Goal: Find specific page/section: Find specific page/section

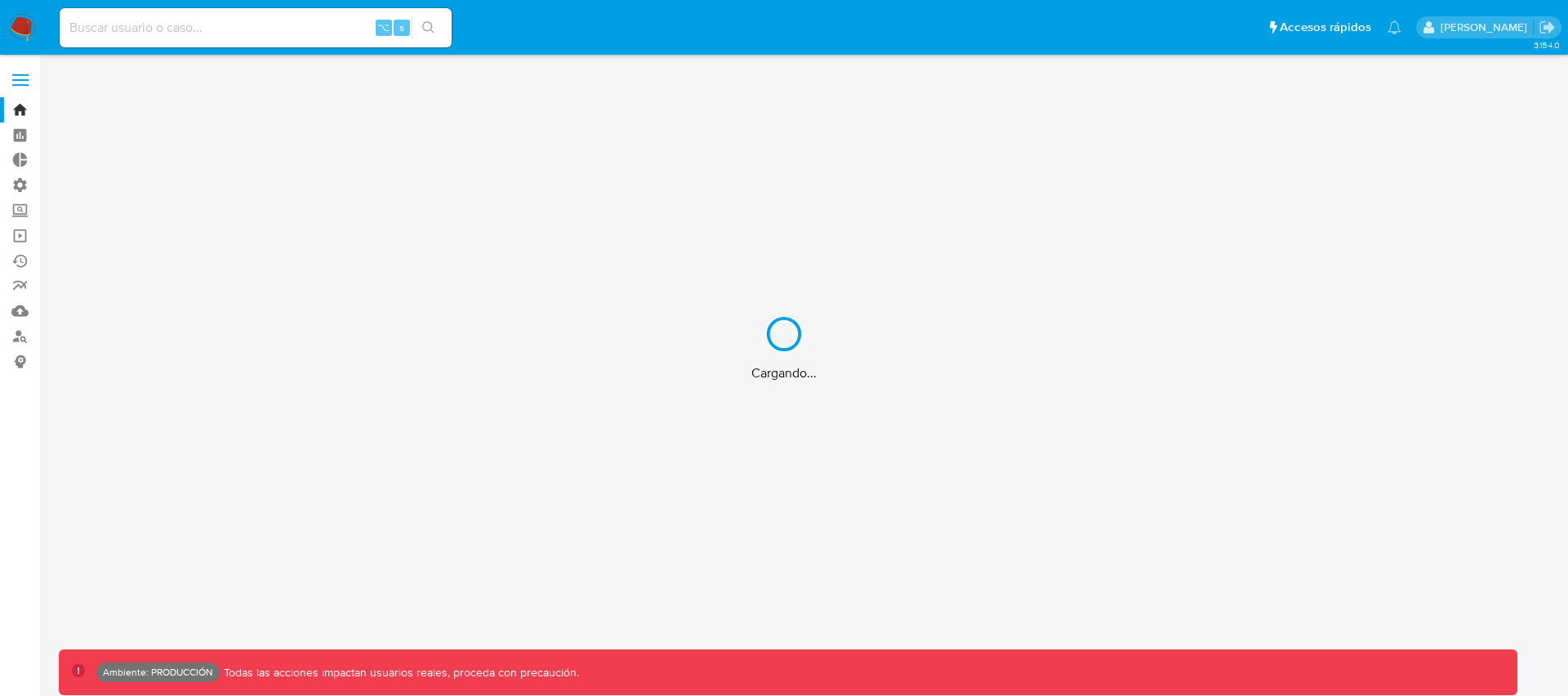
click at [189, 29] on div "Cargando..." at bounding box center [784, 348] width 1568 height 696
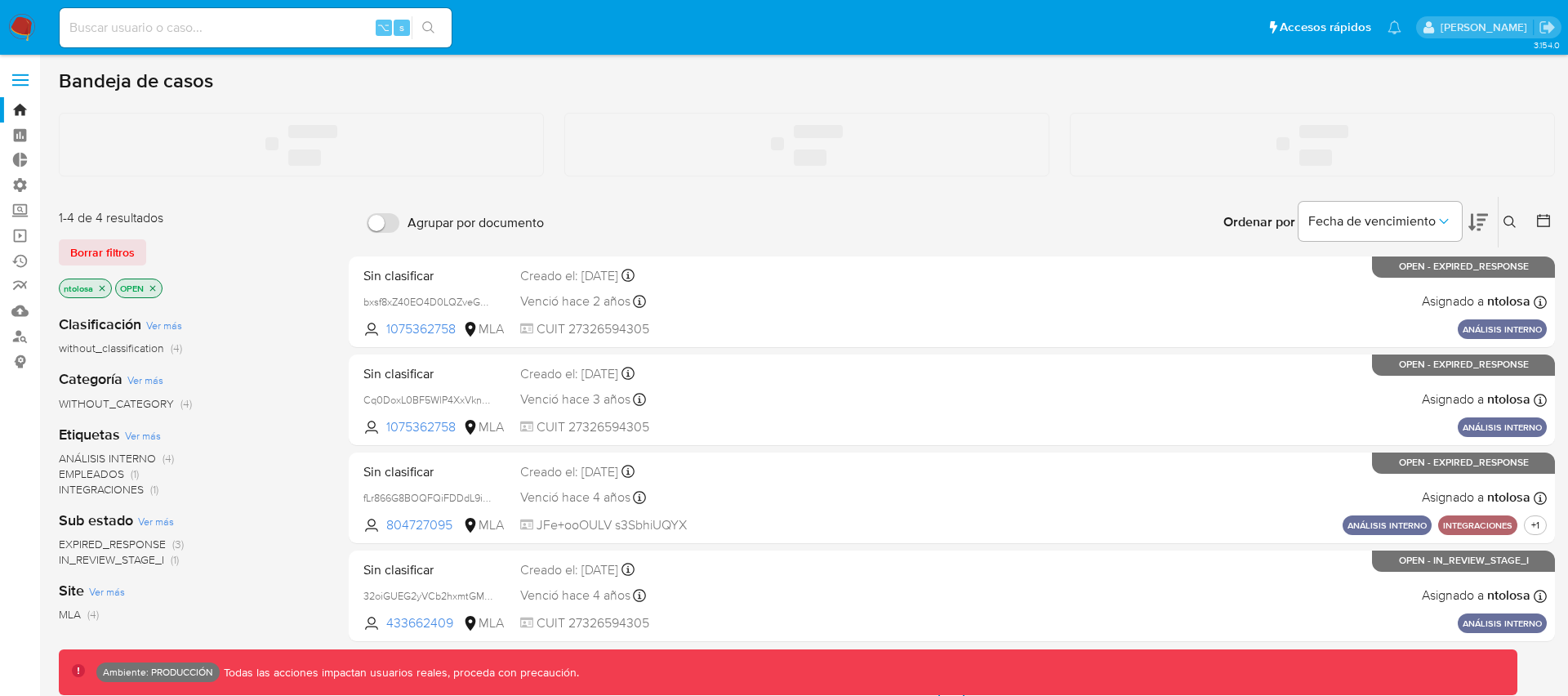
click at [213, 33] on input at bounding box center [255, 27] width 392 height 21
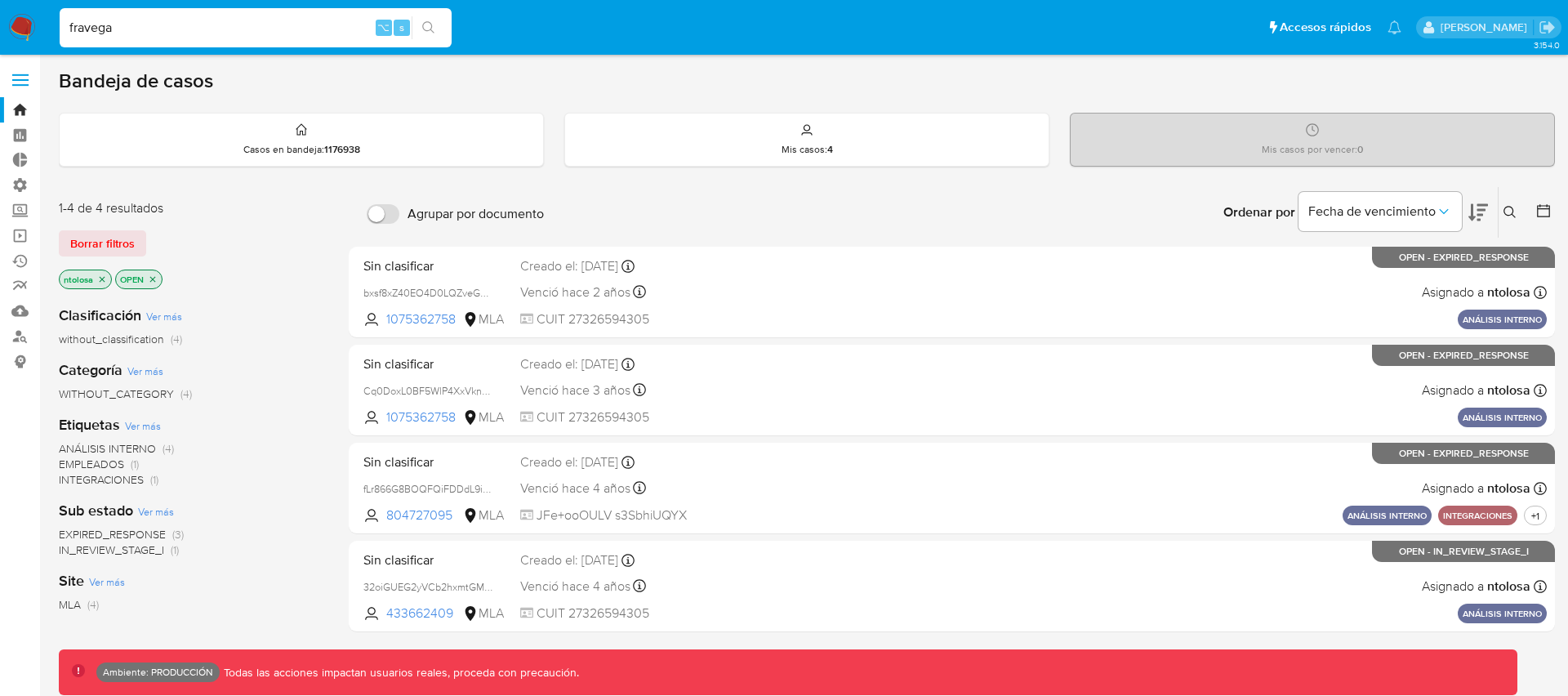
type input "fravega"
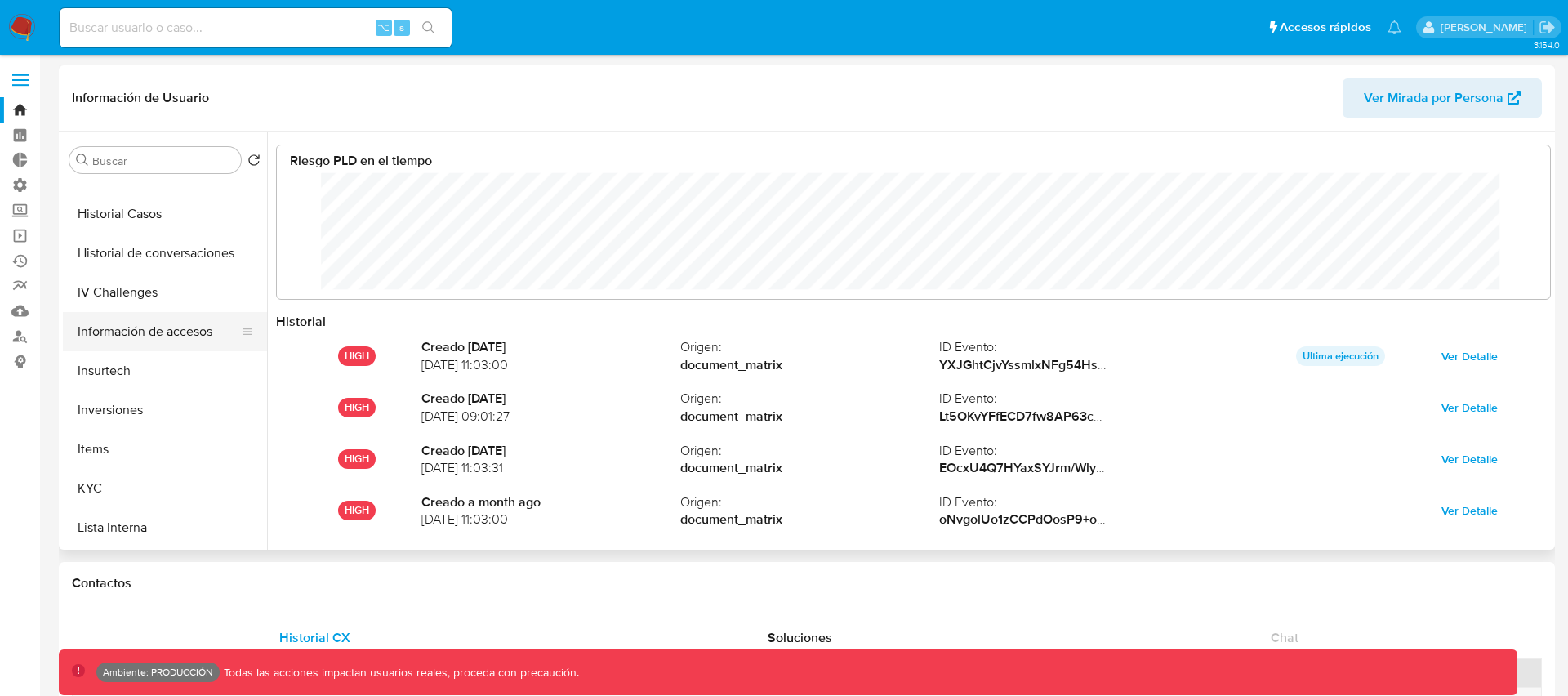
scroll to position [543, 0]
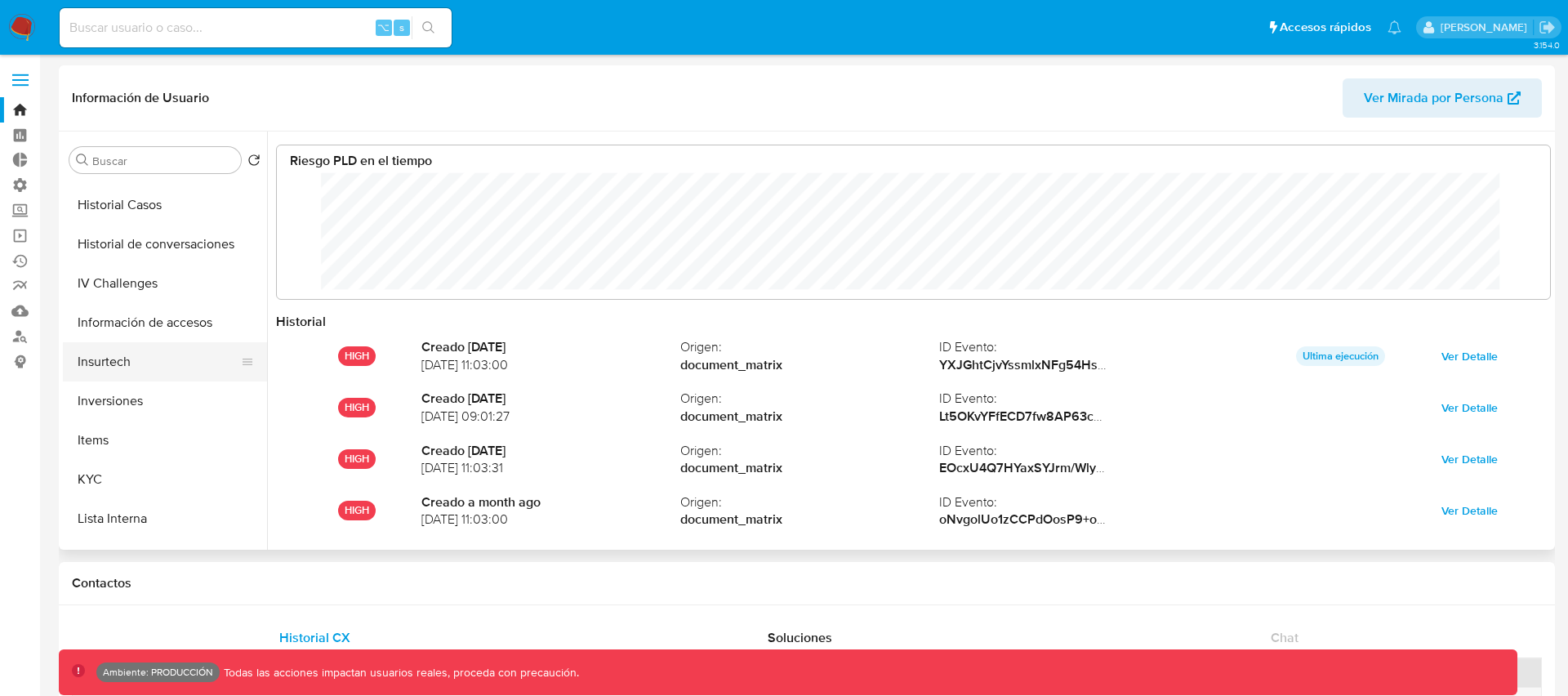
click at [111, 368] on button "Insurtech" at bounding box center [158, 362] width 191 height 39
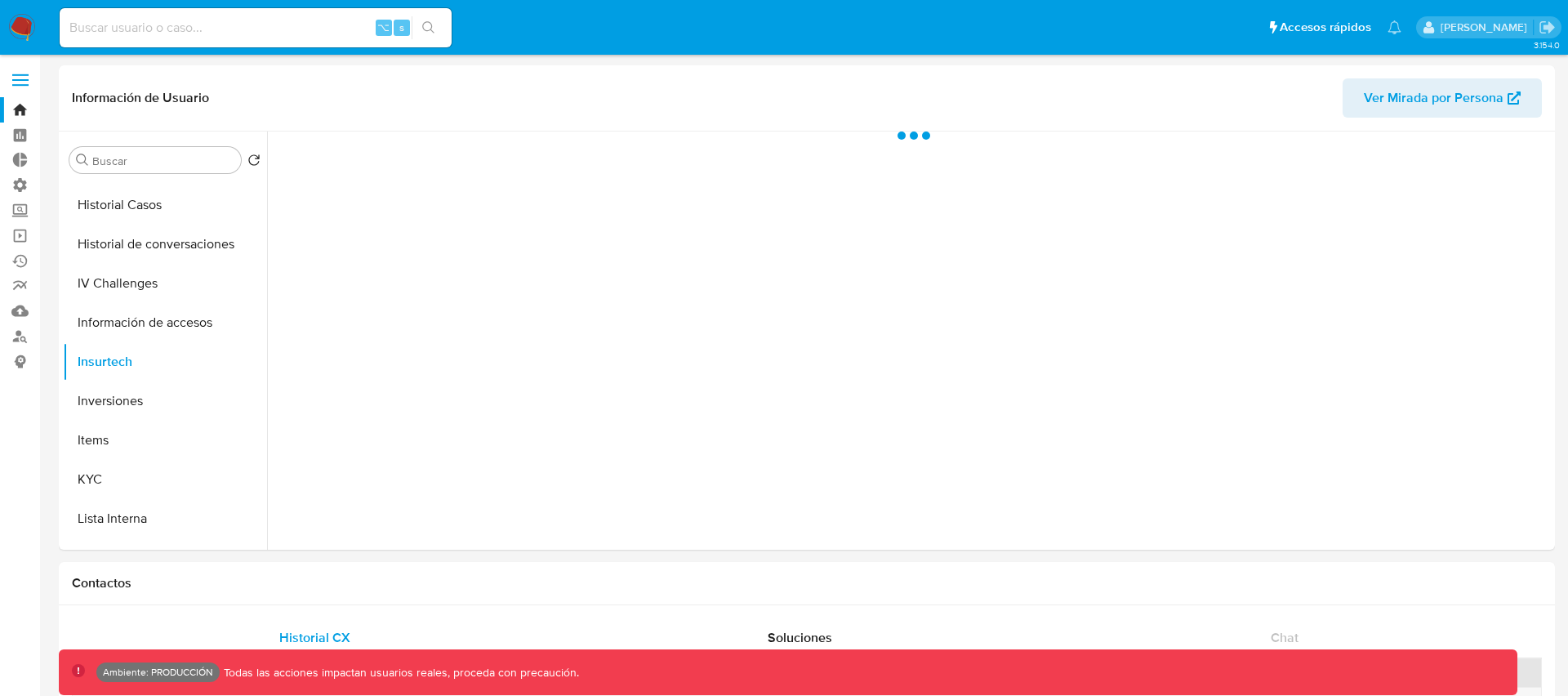
select select "10"
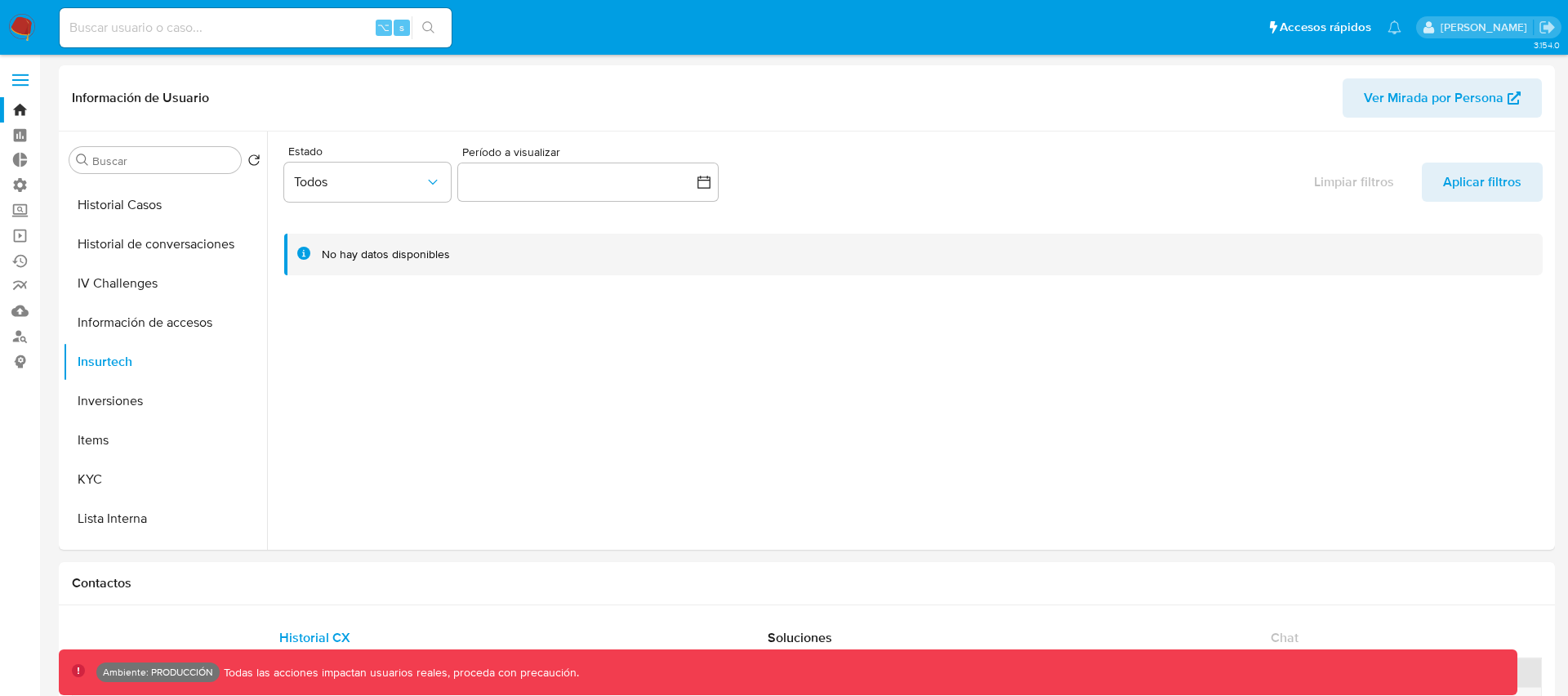
click at [20, 81] on label at bounding box center [20, 80] width 41 height 35
click at [0, 0] on input "checkbox" at bounding box center [0, 0] width 0 height 0
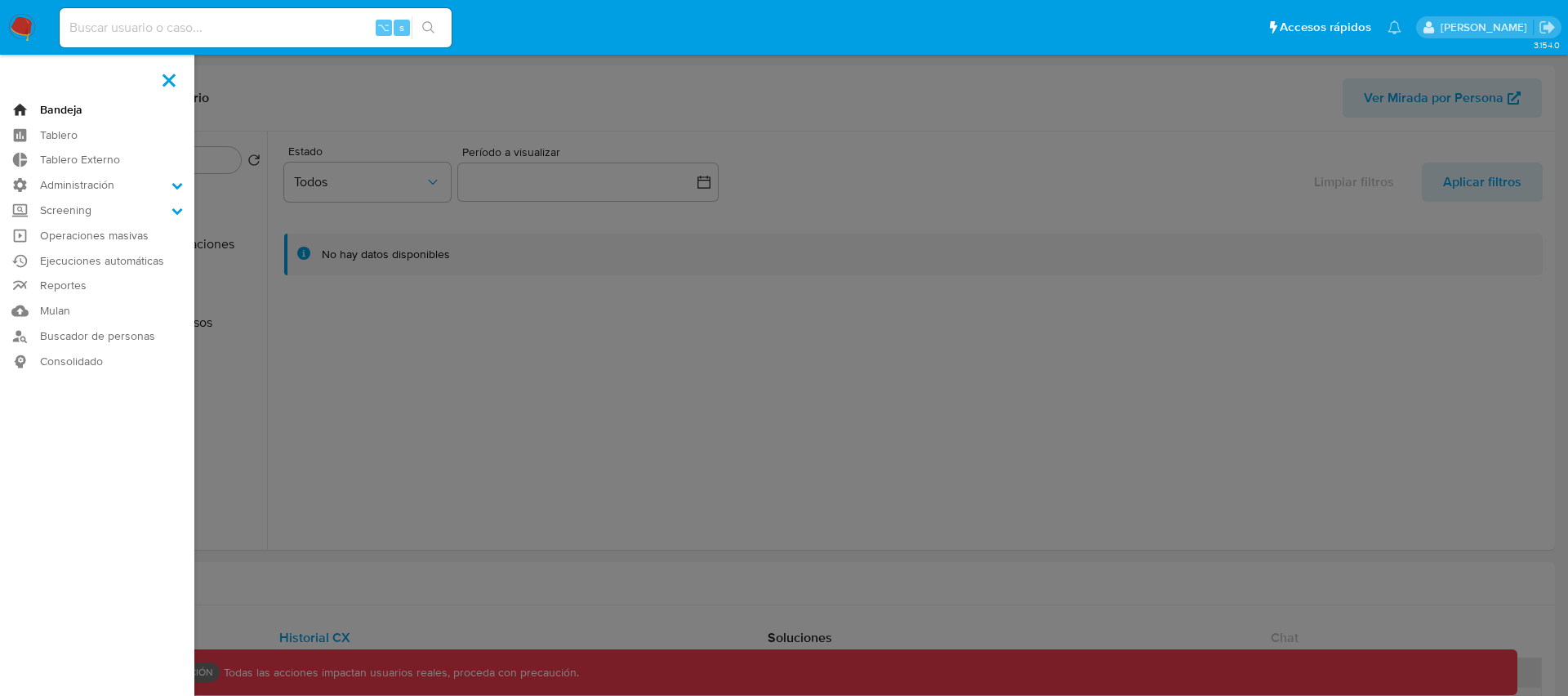
click at [61, 107] on link "Bandeja" at bounding box center [97, 110] width 194 height 25
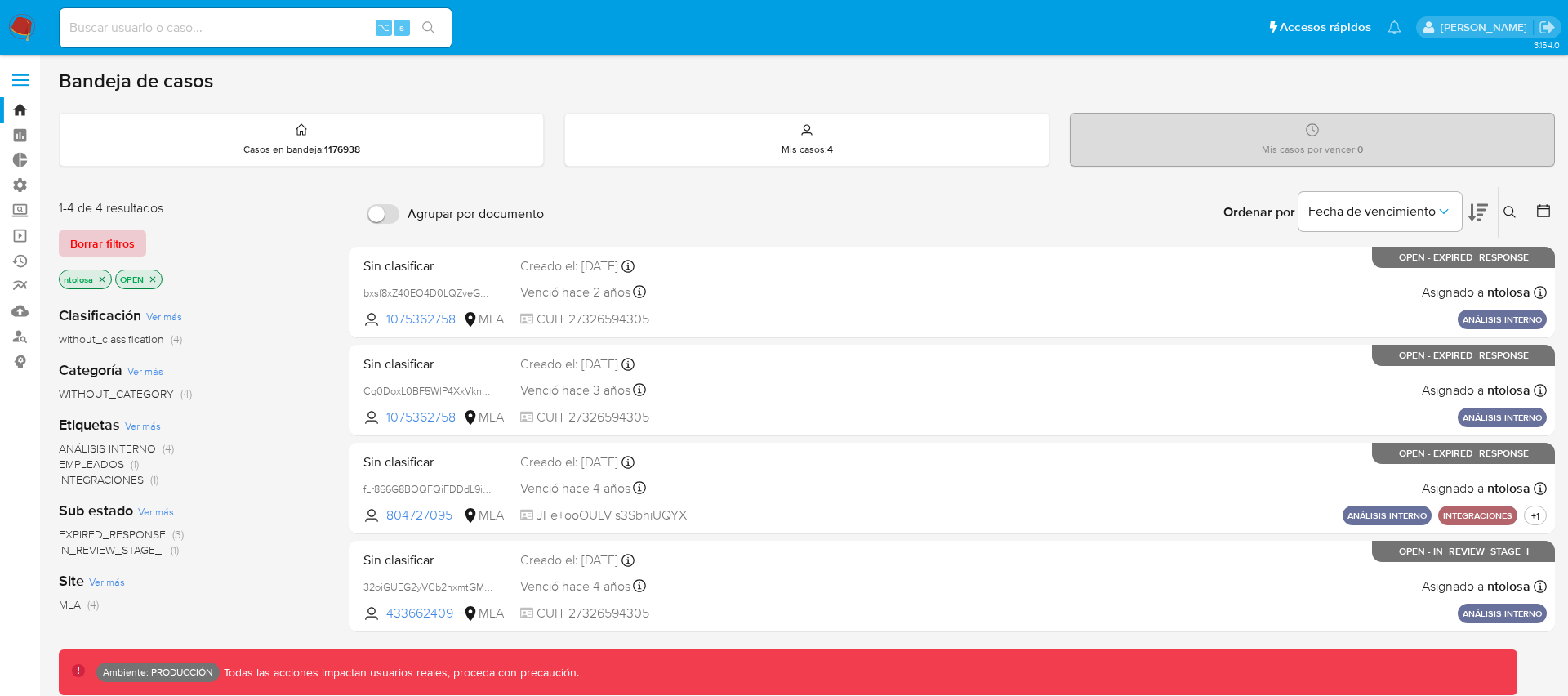
click at [77, 243] on span "Borrar filtros" at bounding box center [102, 243] width 65 height 23
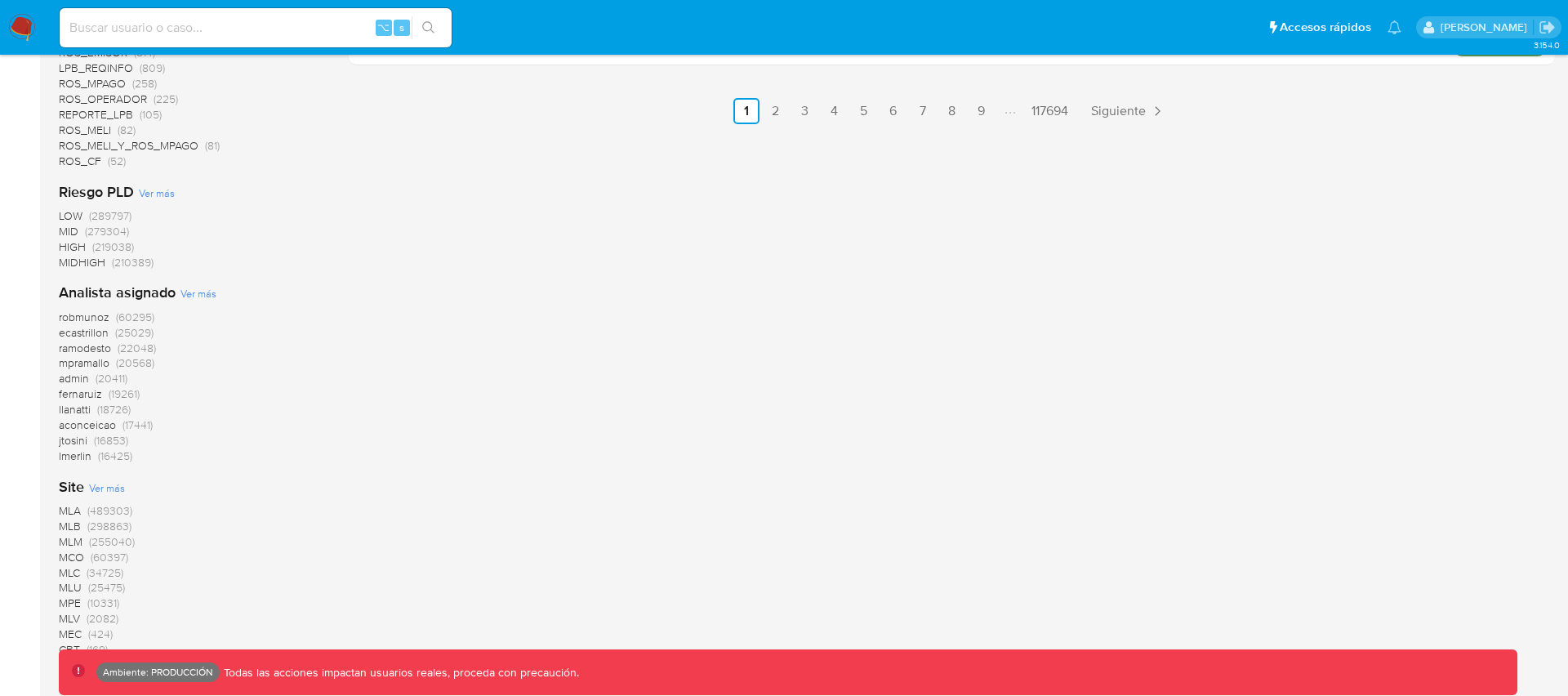
scroll to position [1158, 0]
click at [72, 510] on span "MLA" at bounding box center [70, 509] width 22 height 16
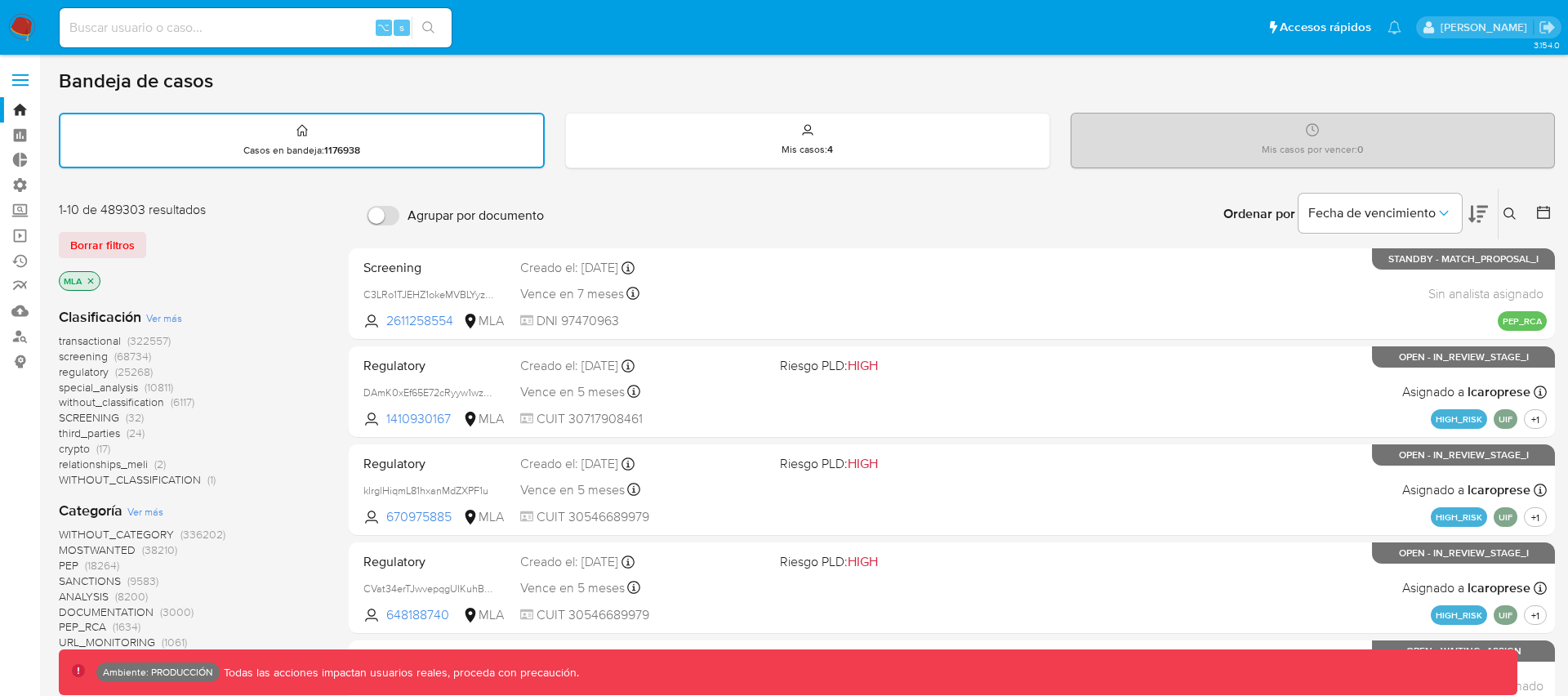
click at [94, 338] on span "transactional" at bounding box center [90, 341] width 62 height 16
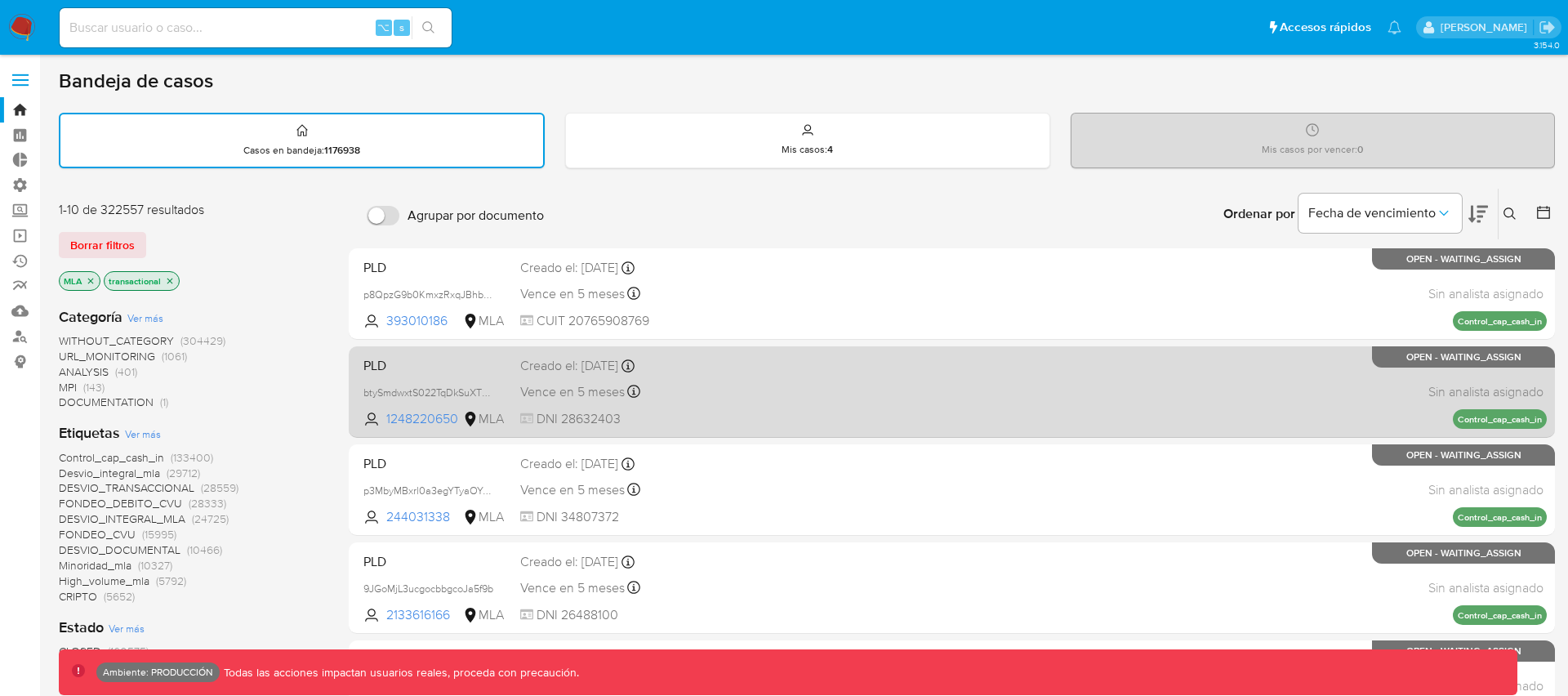
click at [980, 384] on div "PLD btySmdwxtS022TqDkSuXTOg4 1248220650 MLA Creado el: 26/06/2025 Creado el: 26…" at bounding box center [952, 392] width 1190 height 83
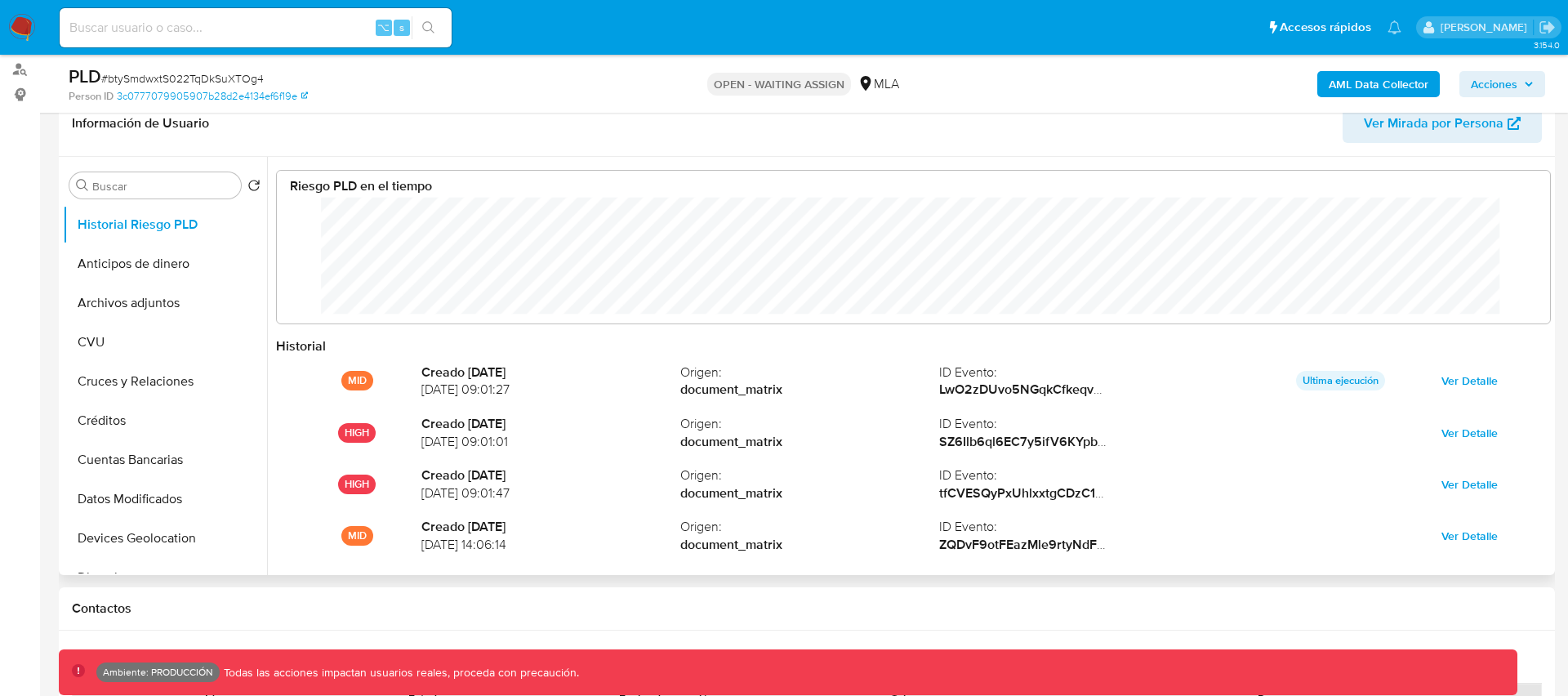
scroll to position [123, 1240]
select select "10"
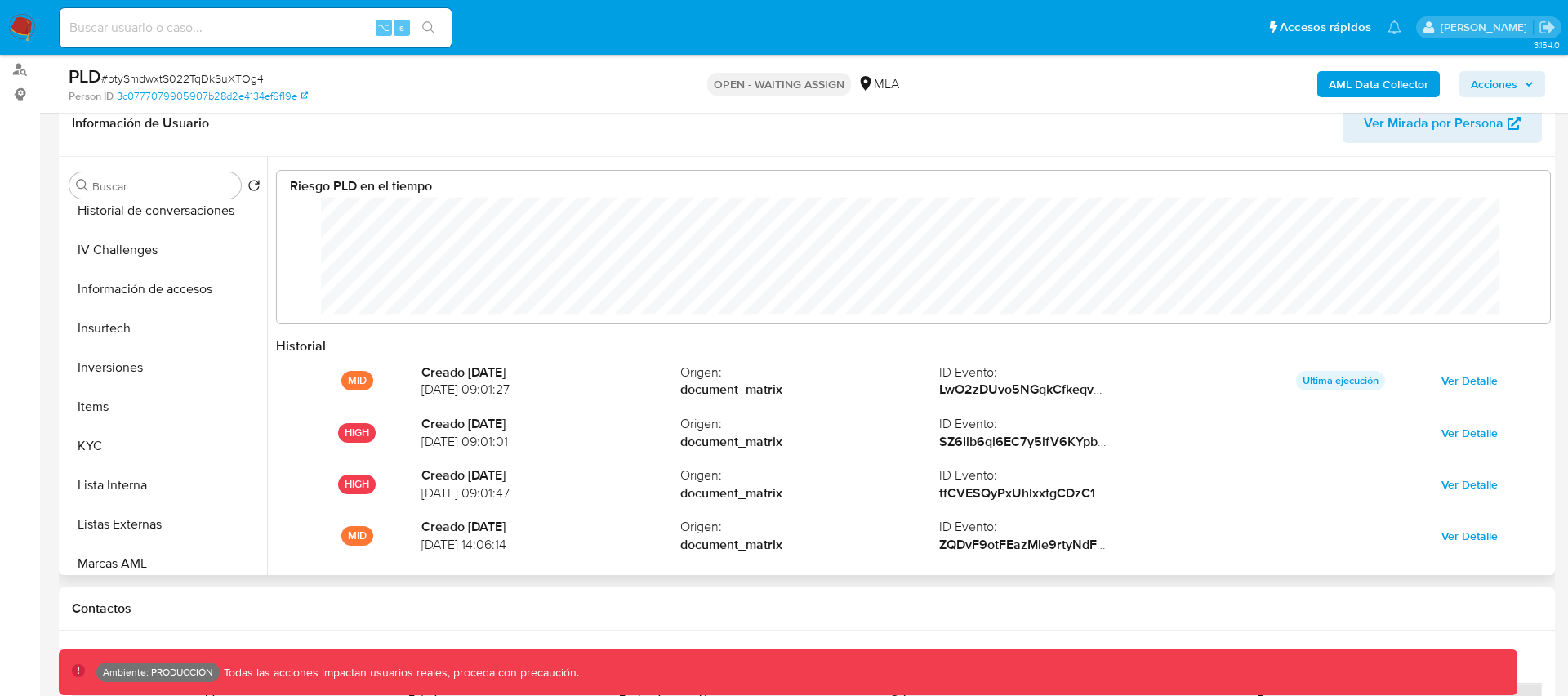
scroll to position [635, 0]
click at [96, 295] on button "Insurtech" at bounding box center [158, 294] width 191 height 39
